Goal: Information Seeking & Learning: Learn about a topic

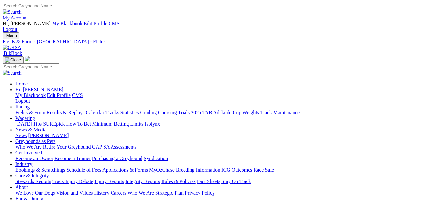
click at [26, 110] on link "Fields & Form" at bounding box center [30, 112] width 30 height 5
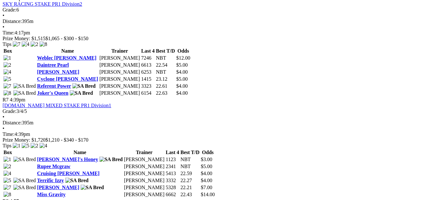
scroll to position [829, 0]
